Goal: Task Accomplishment & Management: Manage account settings

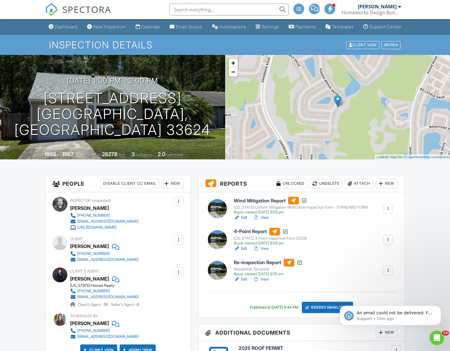
click at [244, 220] on link "Edit" at bounding box center [240, 217] width 13 height 6
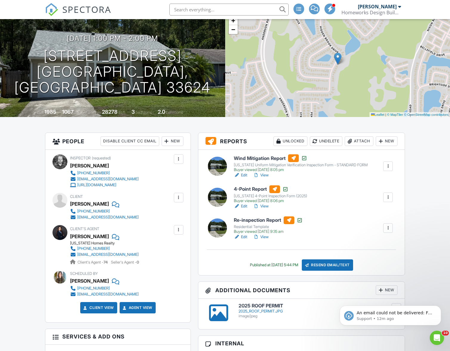
click at [267, 178] on link "View" at bounding box center [261, 175] width 16 height 6
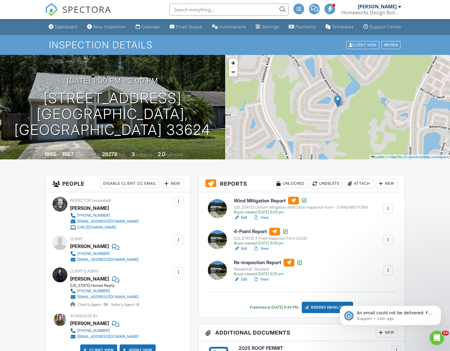
click at [265, 251] on link "View" at bounding box center [261, 248] width 16 height 6
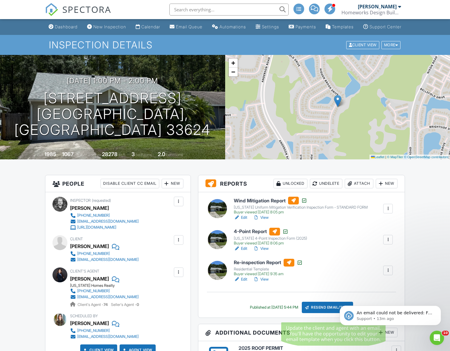
click at [331, 313] on div "Resend Email/Text" at bounding box center [327, 306] width 51 height 11
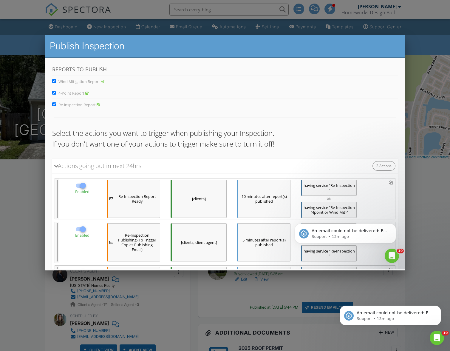
click at [53, 104] on input "Re-inspection Report" at bounding box center [54, 104] width 4 height 4
checkbox input "false"
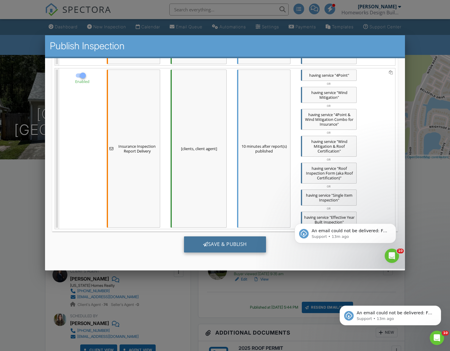
scroll to position [202, 0]
click at [227, 245] on div "Save & Publish" at bounding box center [225, 244] width 82 height 16
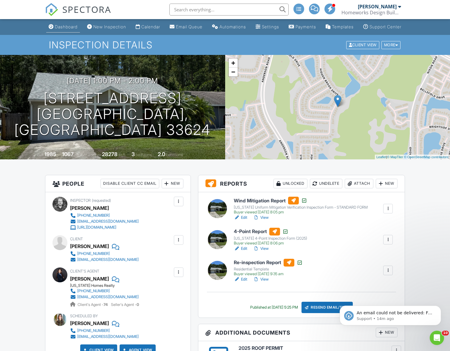
click at [61, 29] on div "Dashboard" at bounding box center [66, 26] width 23 height 5
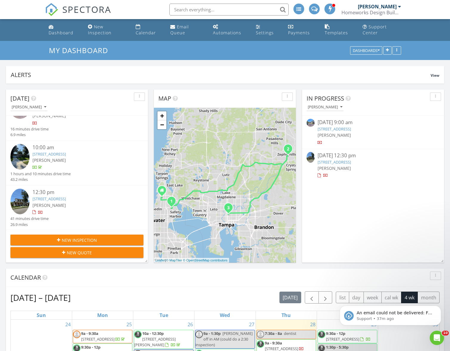
scroll to position [19, 0]
click at [66, 198] on link "907 E New Orleans Ave, Tampa, FL 33603" at bounding box center [49, 198] width 33 height 5
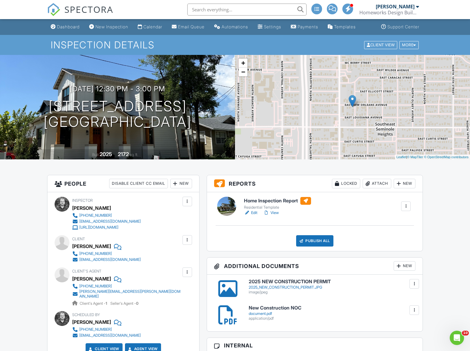
click at [276, 213] on link "View" at bounding box center [271, 213] width 16 height 6
click at [276, 212] on link "View" at bounding box center [271, 213] width 16 height 6
